Goal: Subscribe to service/newsletter

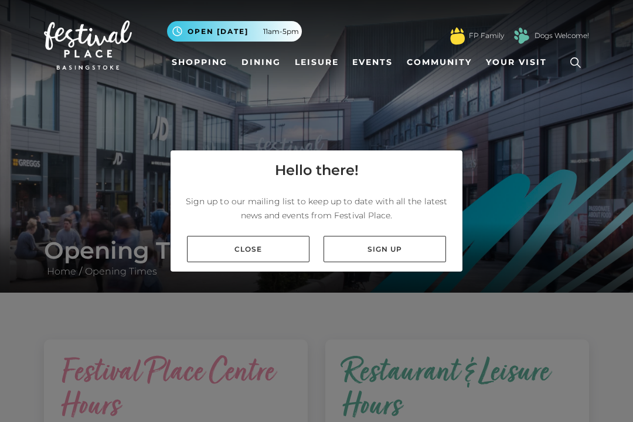
click at [354, 262] on link "Sign up" at bounding box center [384, 249] width 122 height 26
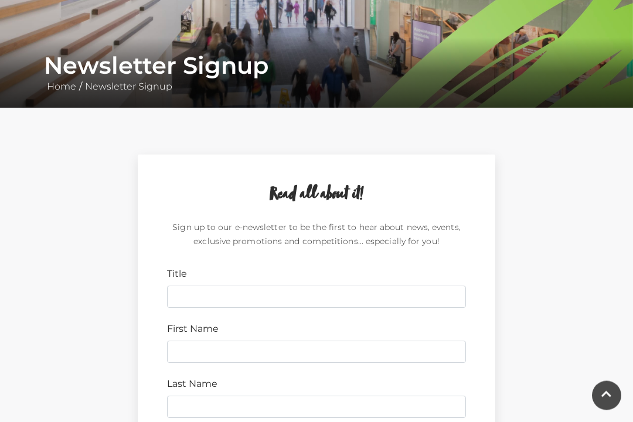
scroll to position [186, 0]
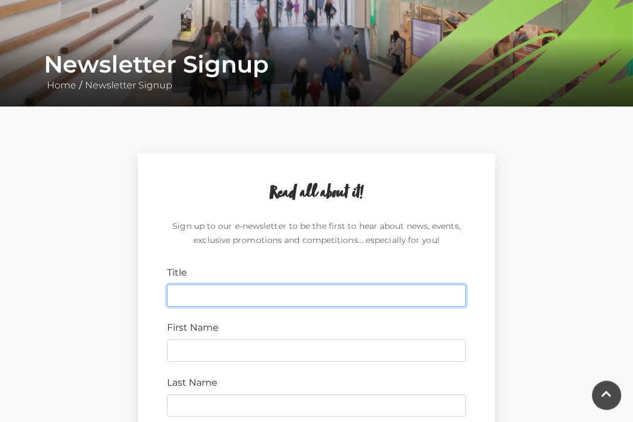
click at [201, 301] on input "Title" at bounding box center [316, 296] width 299 height 22
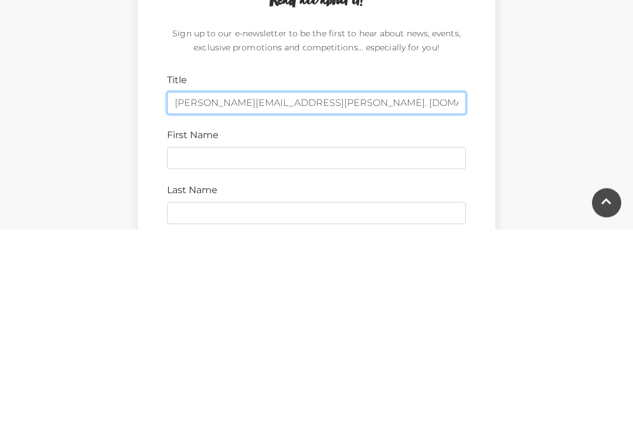
type input "[PERSON_NAME][EMAIL_ADDRESS][PERSON_NAME]. [DOMAIN_NAME]"
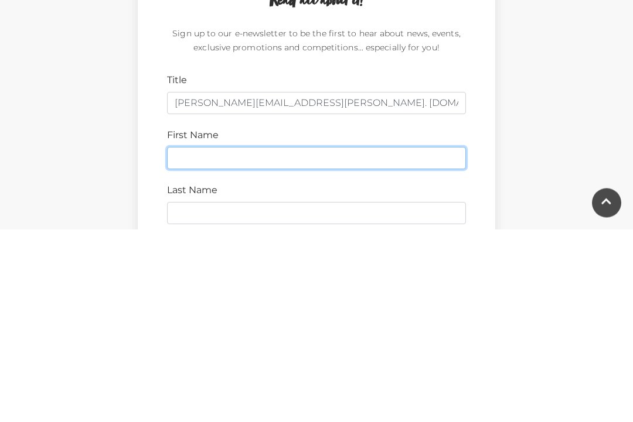
click at [183, 340] on input "First Name" at bounding box center [316, 351] width 299 height 22
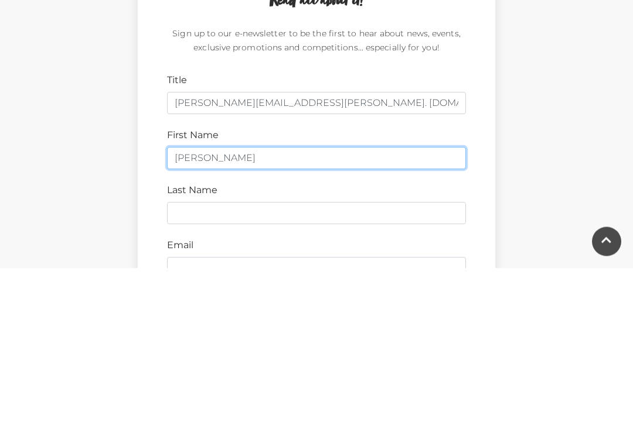
scroll to position [234, 0]
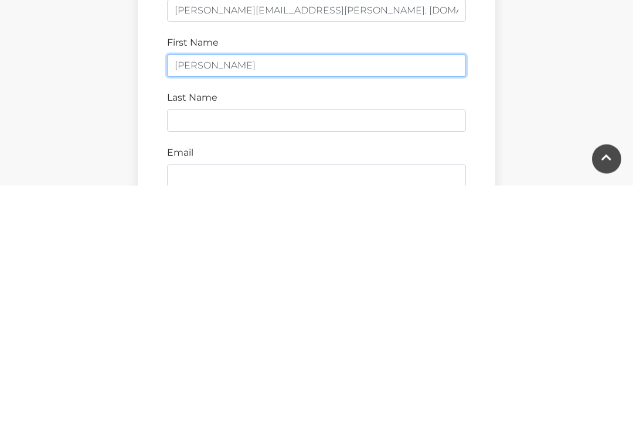
type input "[PERSON_NAME]"
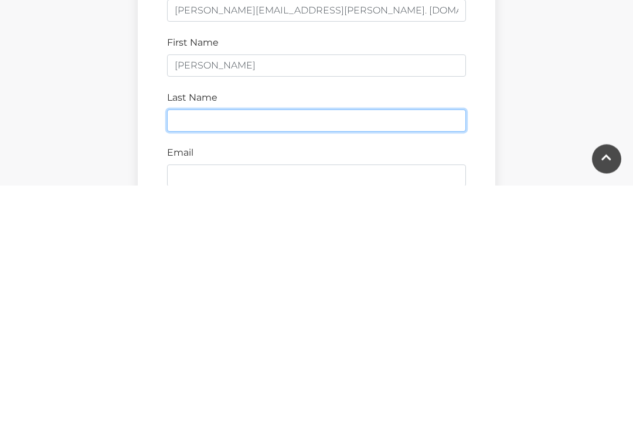
click at [196, 347] on input "Last Name" at bounding box center [316, 358] width 299 height 22
type input "[PERSON_NAME]"
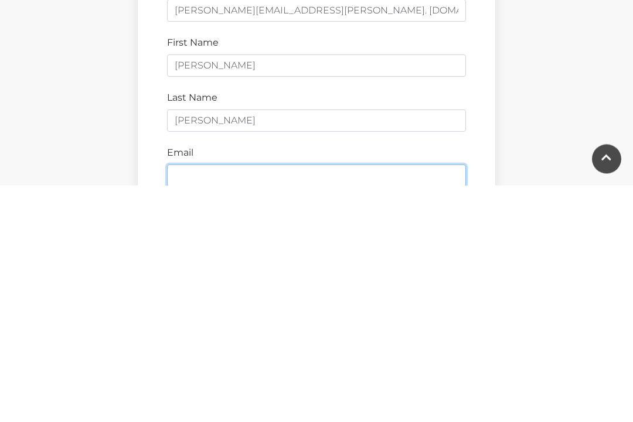
click at [189, 402] on input "Email" at bounding box center [316, 413] width 299 height 22
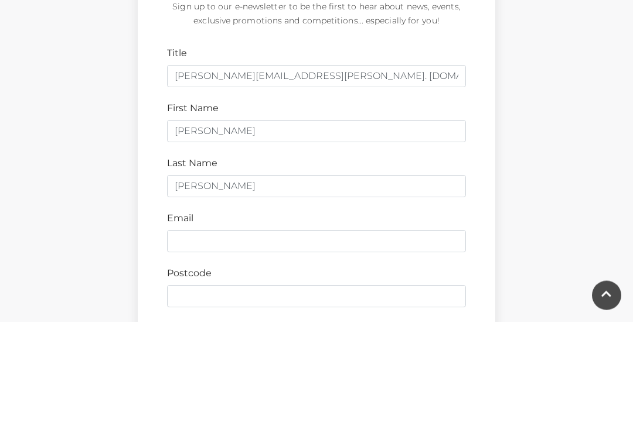
scroll to position [406, 0]
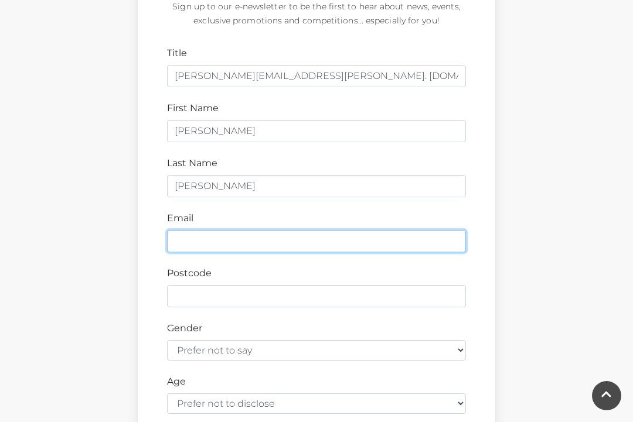
click at [192, 247] on input "Email" at bounding box center [316, 241] width 299 height 22
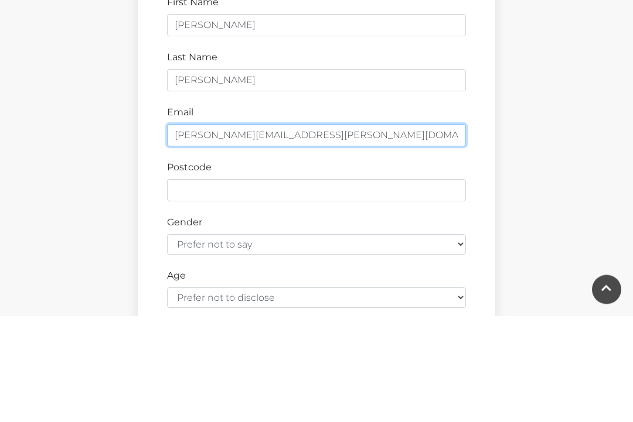
type input "[PERSON_NAME][EMAIL_ADDRESS][PERSON_NAME][DOMAIN_NAME]"
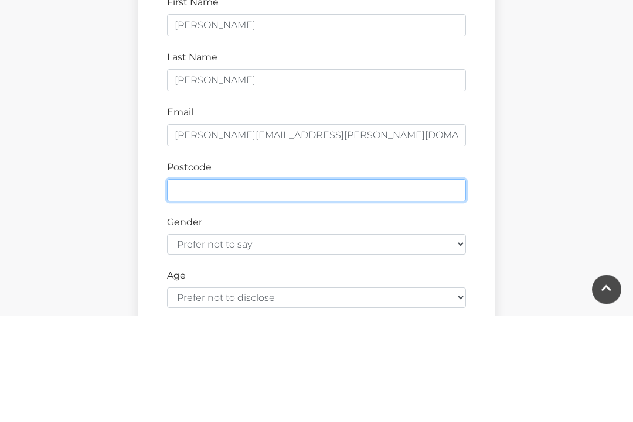
click at [233, 286] on input "Postcode" at bounding box center [316, 297] width 299 height 22
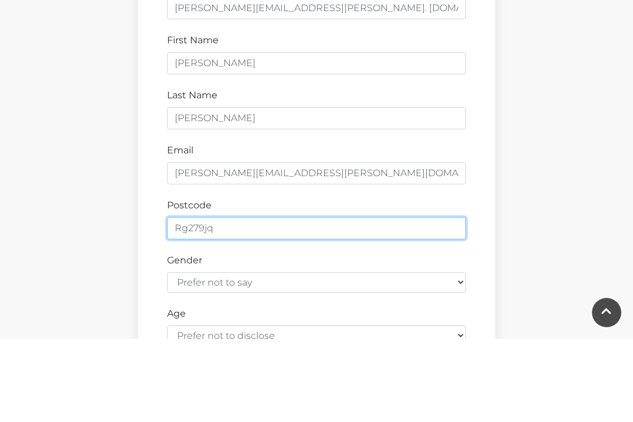
scroll to position [376, 0]
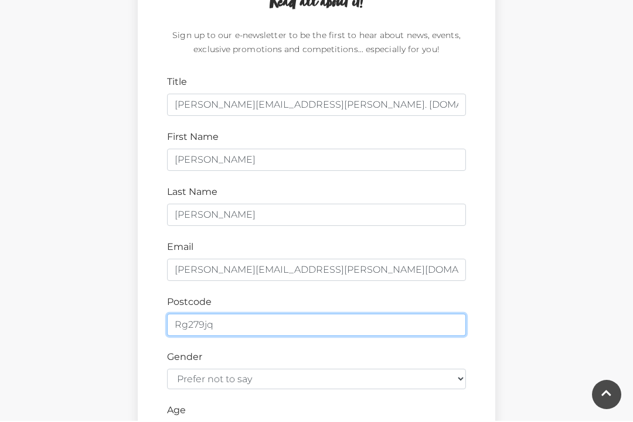
type input "Rg279jq"
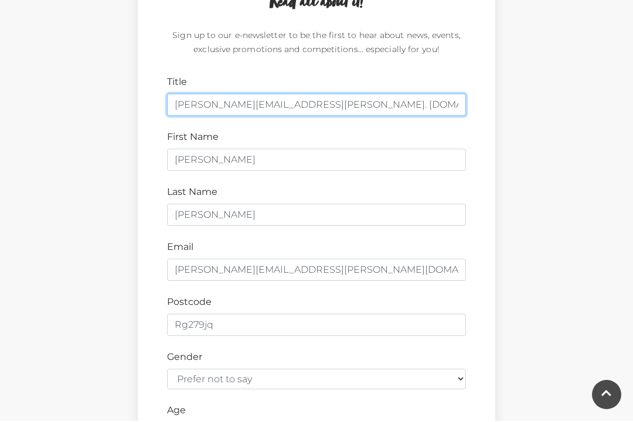
click at [330, 97] on input "[PERSON_NAME][EMAIL_ADDRESS][PERSON_NAME]. [DOMAIN_NAME]" at bounding box center [316, 106] width 299 height 22
click at [325, 109] on input "[PERSON_NAME][EMAIL_ADDRESS][PERSON_NAME]. [DOMAIN_NAME]" at bounding box center [316, 106] width 299 height 22
type input "[PERSON_NAME]"
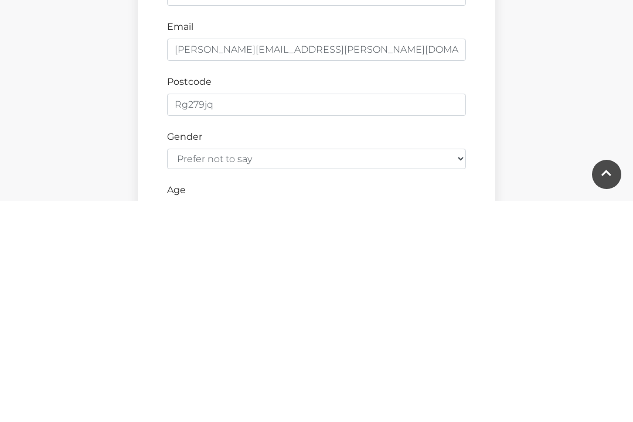
type input "Ms"
click at [90, 151] on div "Read all about it! Sign up to our e-newsletter to be the first to hear about ne…" at bounding box center [316, 323] width 562 height 718
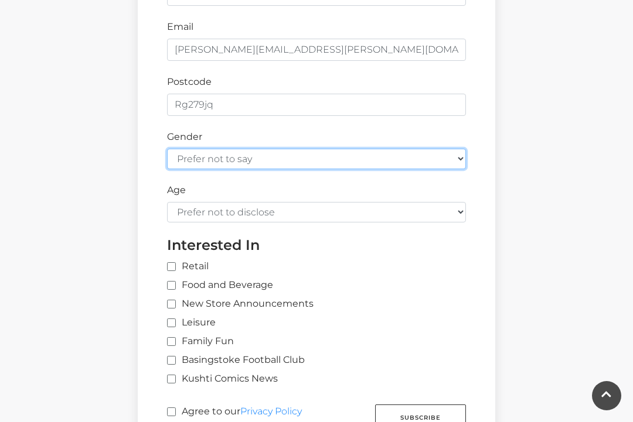
click at [264, 163] on select "Prefer not to say [DEMOGRAPHIC_DATA] [DEMOGRAPHIC_DATA]" at bounding box center [316, 159] width 299 height 20
select select "[DEMOGRAPHIC_DATA]"
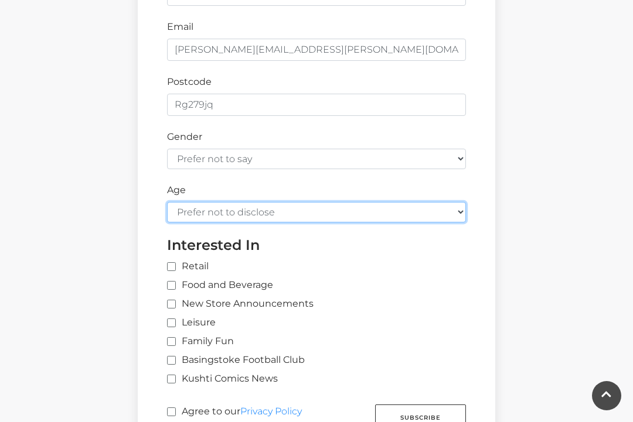
click at [194, 210] on select "Prefer not to disclose Under 18 18-24 25-34 35-44 45-54 55-64 65+" at bounding box center [316, 212] width 299 height 20
select select "55-64"
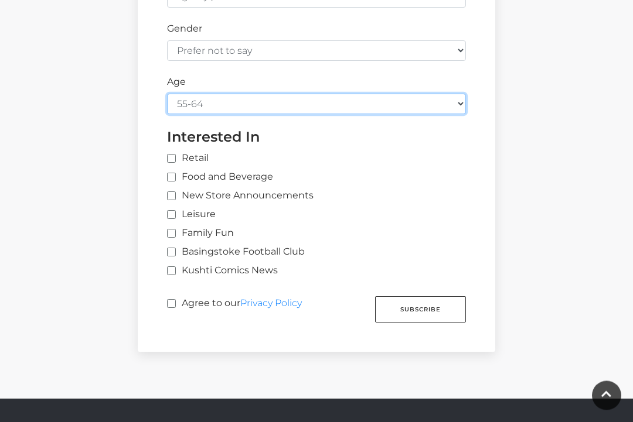
scroll to position [706, 0]
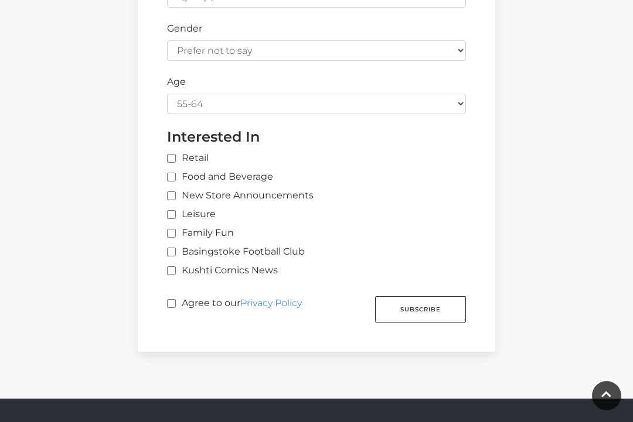
click at [168, 300] on input "Agree to our Privacy Policy" at bounding box center [171, 304] width 8 height 8
checkbox input "true"
click at [166, 254] on div "Interested In Retail Food and Beverage New Store Announcements Leisure Family F…" at bounding box center [316, 205] width 316 height 154
click at [169, 193] on input "New Store Announcements" at bounding box center [171, 197] width 8 height 8
checkbox input "true"
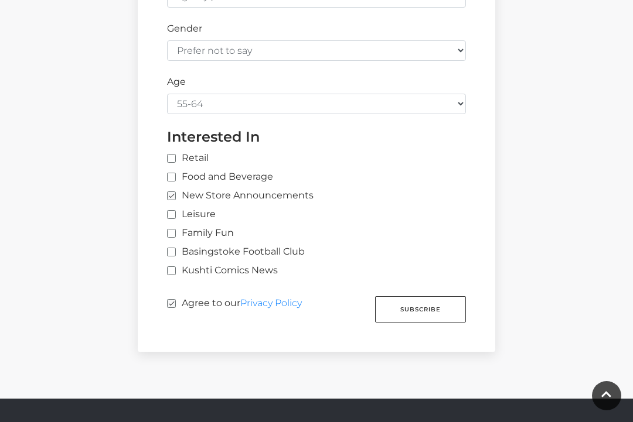
click at [169, 174] on input "Food and Beverage" at bounding box center [171, 178] width 8 height 8
checkbox input "true"
click at [168, 155] on input "Retail" at bounding box center [325, 159] width 316 height 8
checkbox input "true"
click at [173, 211] on input "Leisure" at bounding box center [171, 215] width 8 height 8
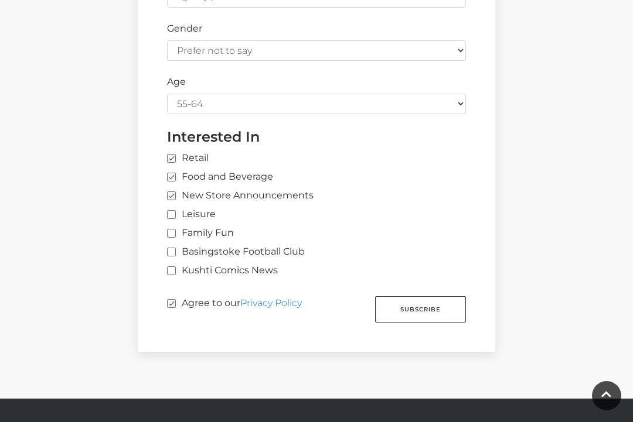
checkbox input "true"
click at [173, 230] on input "Family Fun" at bounding box center [171, 234] width 8 height 8
checkbox input "true"
click at [168, 268] on input "Kushti Comics News" at bounding box center [171, 272] width 8 height 8
click at [170, 268] on input "Kushti Comics News" at bounding box center [171, 272] width 8 height 8
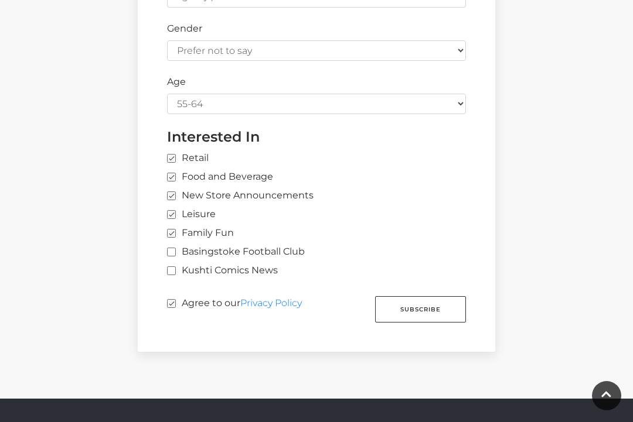
click at [170, 268] on input "Kushti Comics News" at bounding box center [171, 272] width 8 height 8
checkbox input "true"
click at [436, 299] on button "Subscribe" at bounding box center [420, 309] width 91 height 26
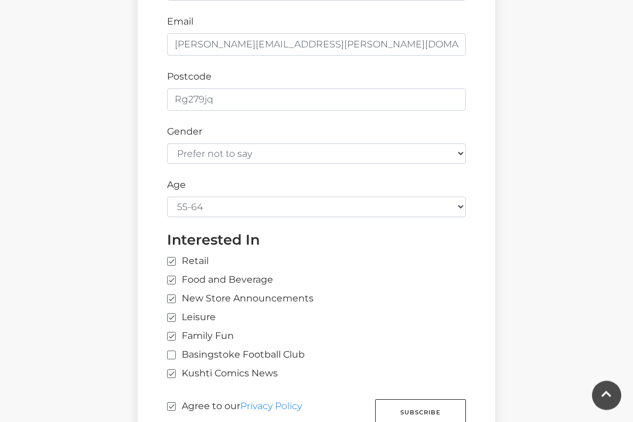
scroll to position [655, 0]
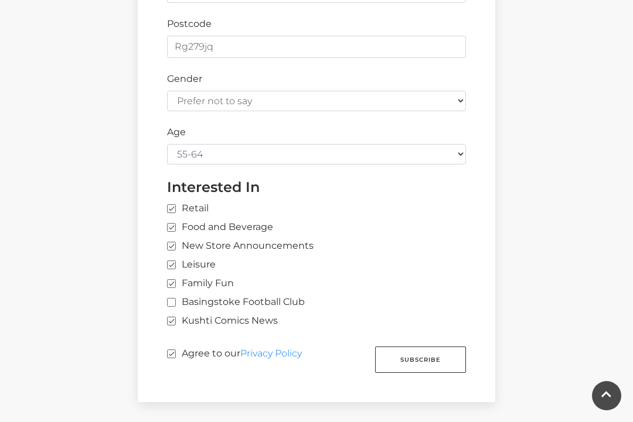
click at [429, 347] on button "Subscribe" at bounding box center [420, 360] width 91 height 26
